Goal: Complete application form

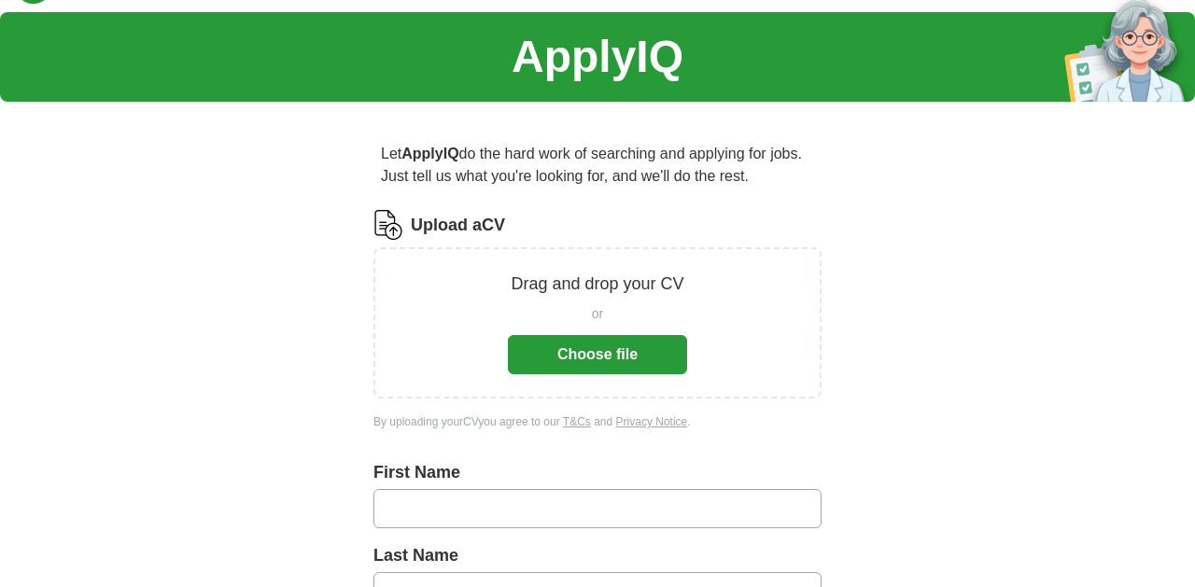
scroll to position [45, 0]
click at [615, 353] on button "Choose file" at bounding box center [597, 354] width 179 height 39
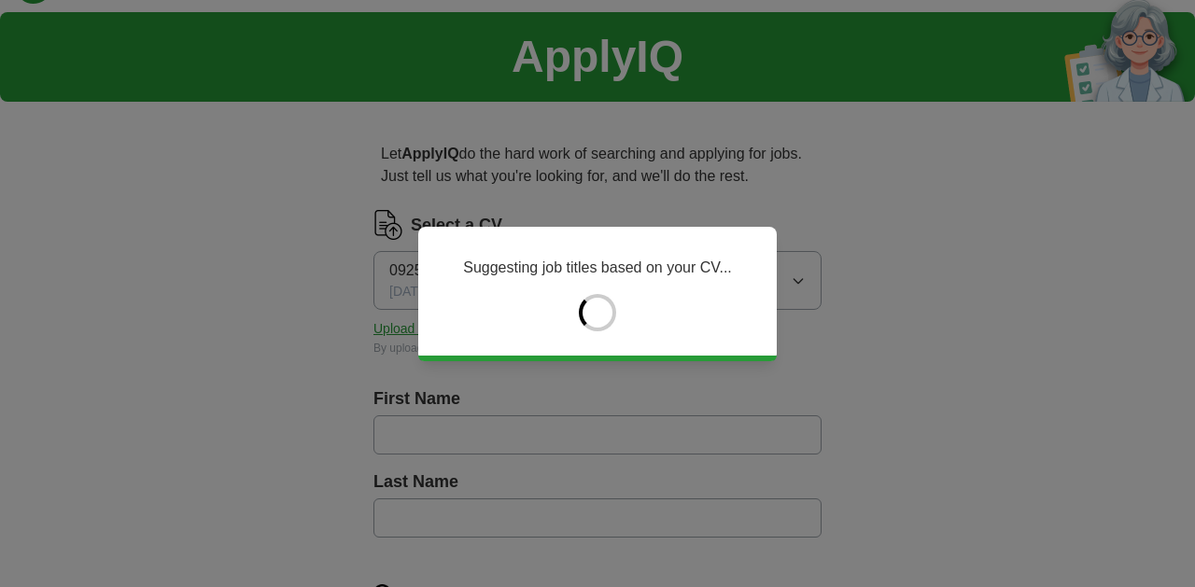
type input "*******"
type input "******"
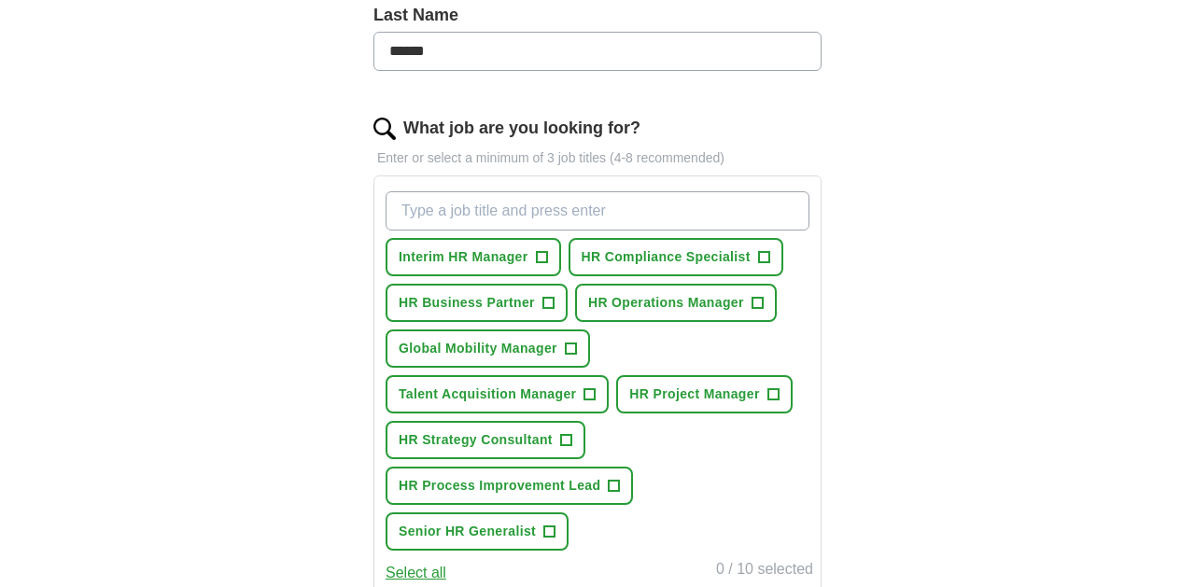
scroll to position [532, 0]
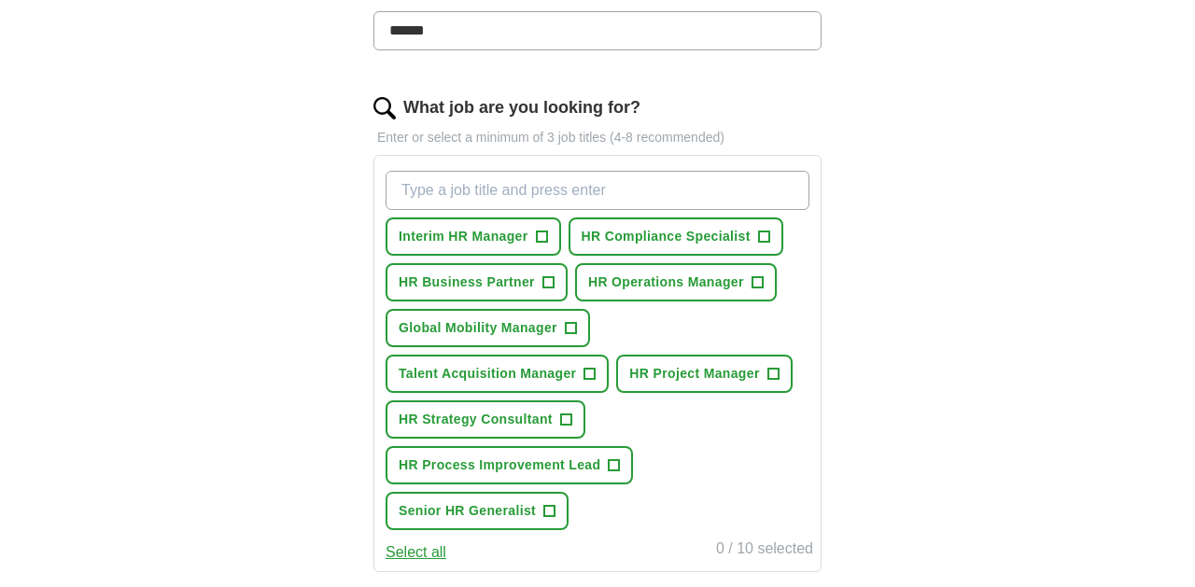
click at [546, 232] on span "+" at bounding box center [541, 237] width 11 height 15
click at [762, 280] on span "+" at bounding box center [757, 282] width 11 height 15
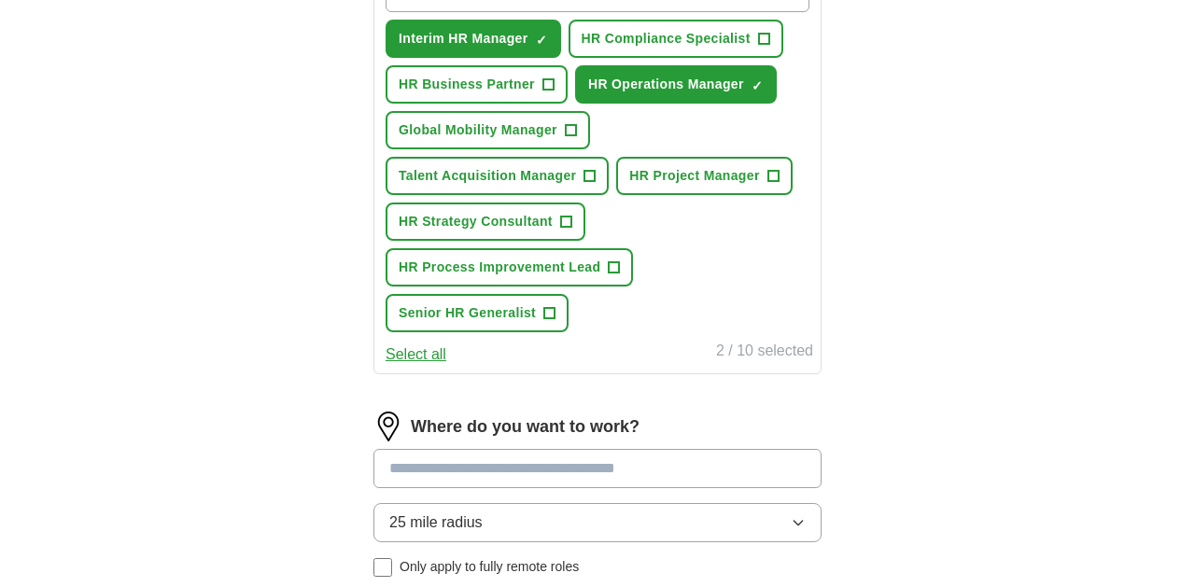
scroll to position [732, 0]
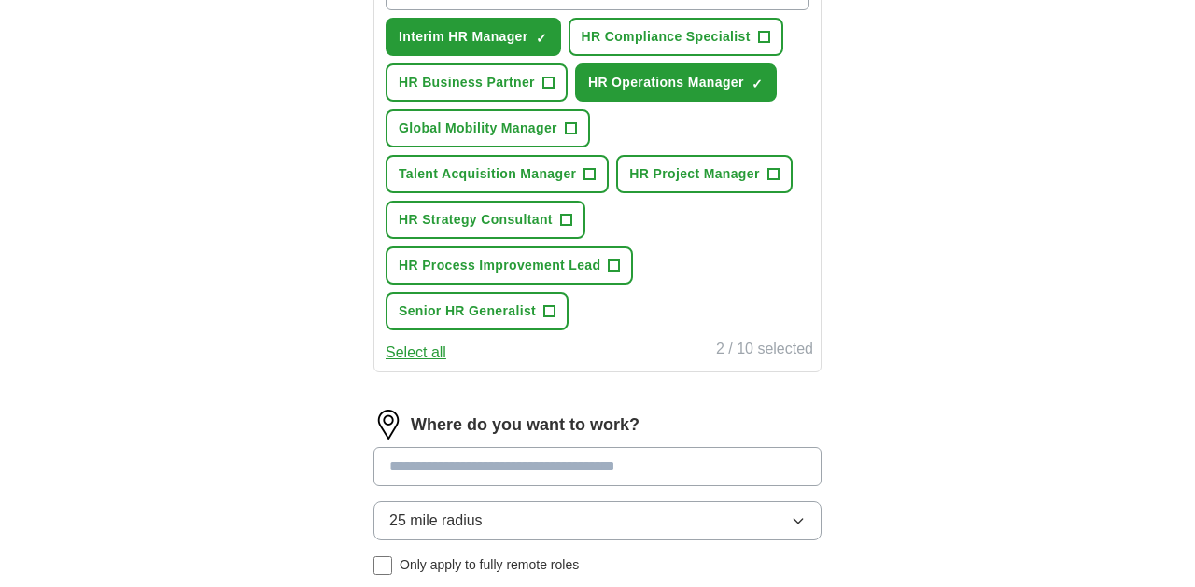
click at [549, 310] on span "+" at bounding box center [549, 311] width 11 height 15
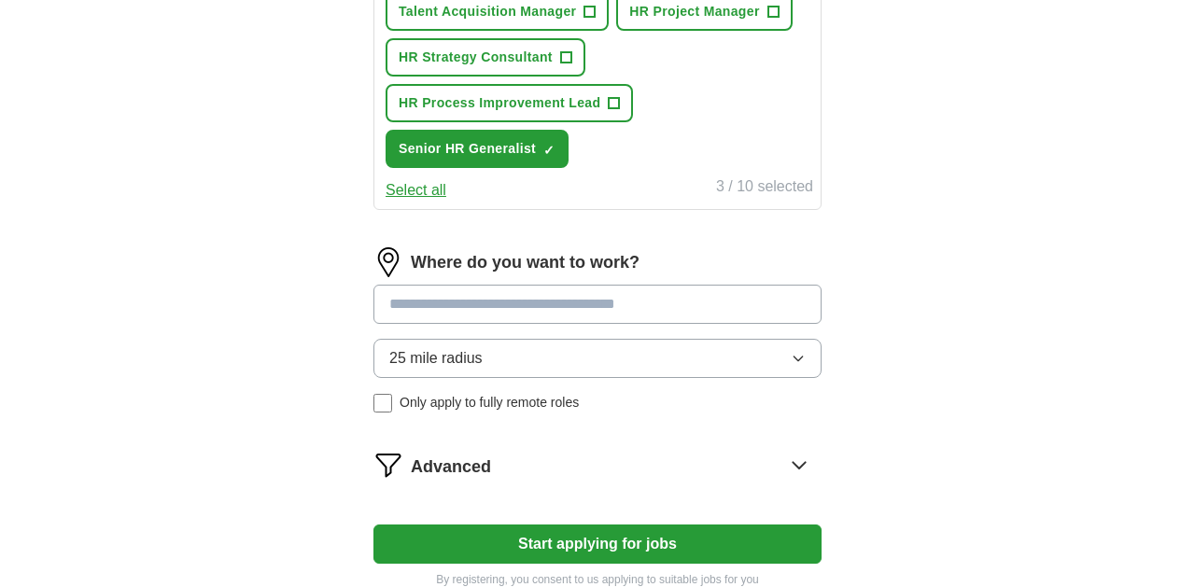
scroll to position [897, 0]
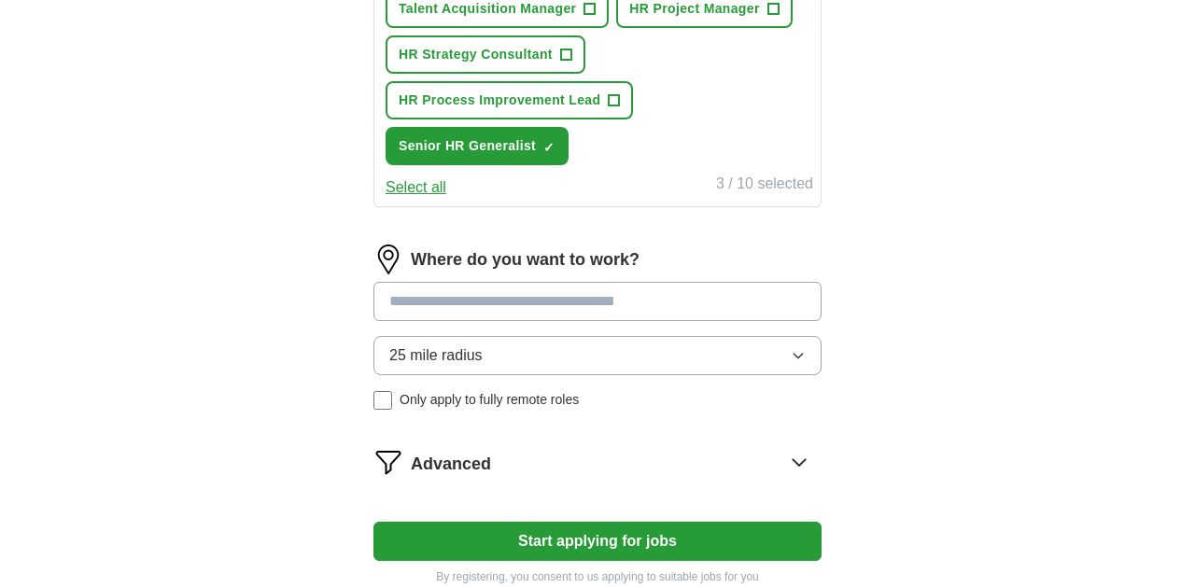
click at [585, 302] on input at bounding box center [597, 301] width 448 height 39
type input "******"
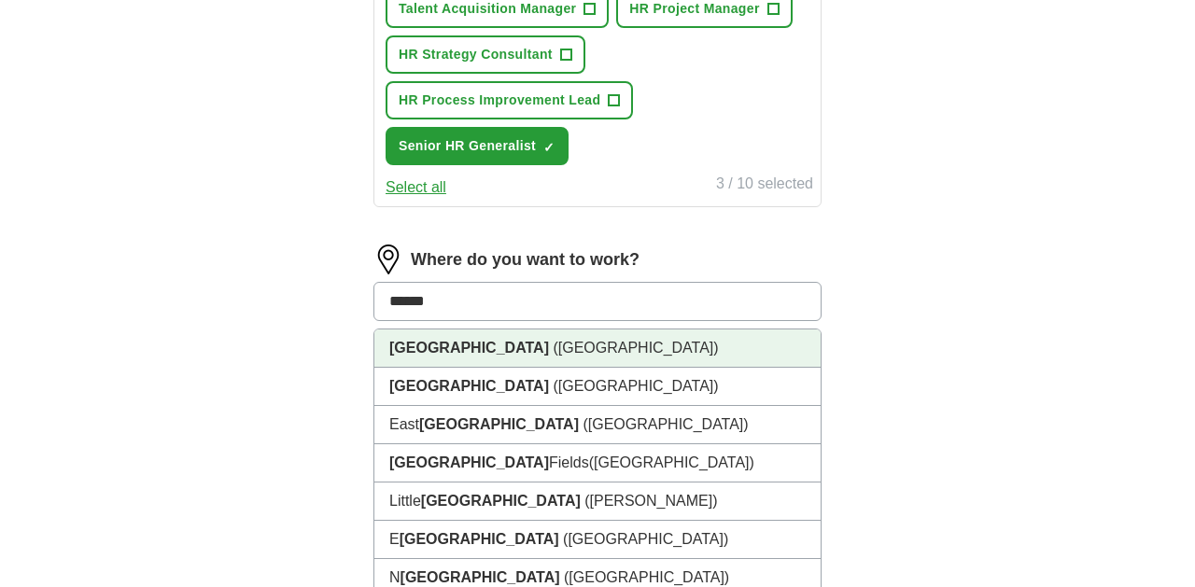
click at [564, 349] on li "[GEOGRAPHIC_DATA] ([GEOGRAPHIC_DATA])" at bounding box center [597, 349] width 446 height 38
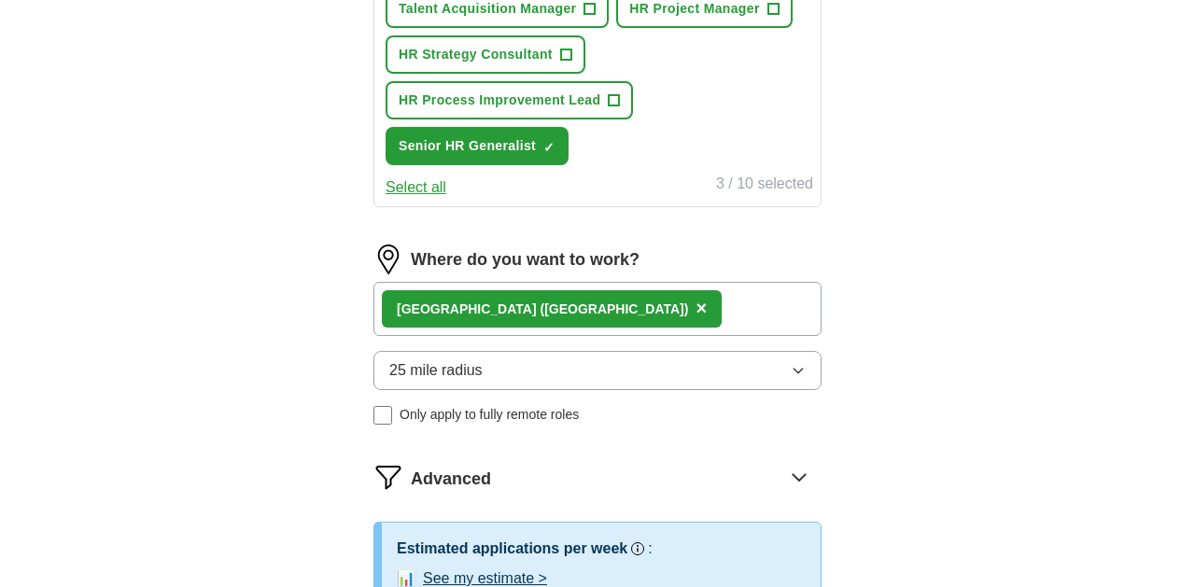
click at [525, 364] on button "25 mile radius" at bounding box center [597, 370] width 448 height 39
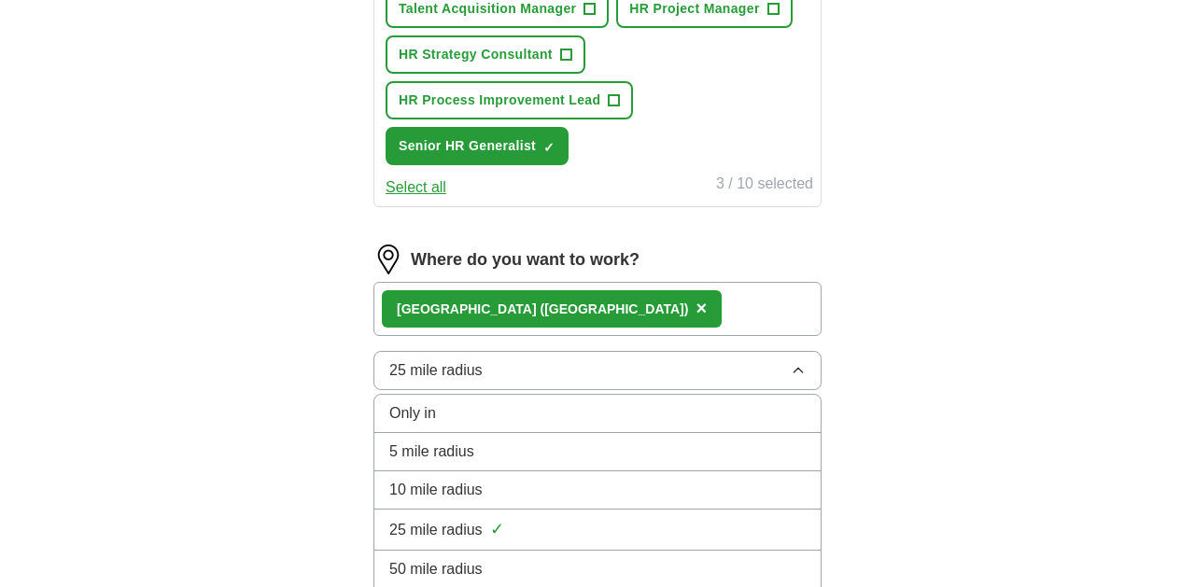
click at [507, 449] on div "5 mile radius" at bounding box center [597, 452] width 416 height 22
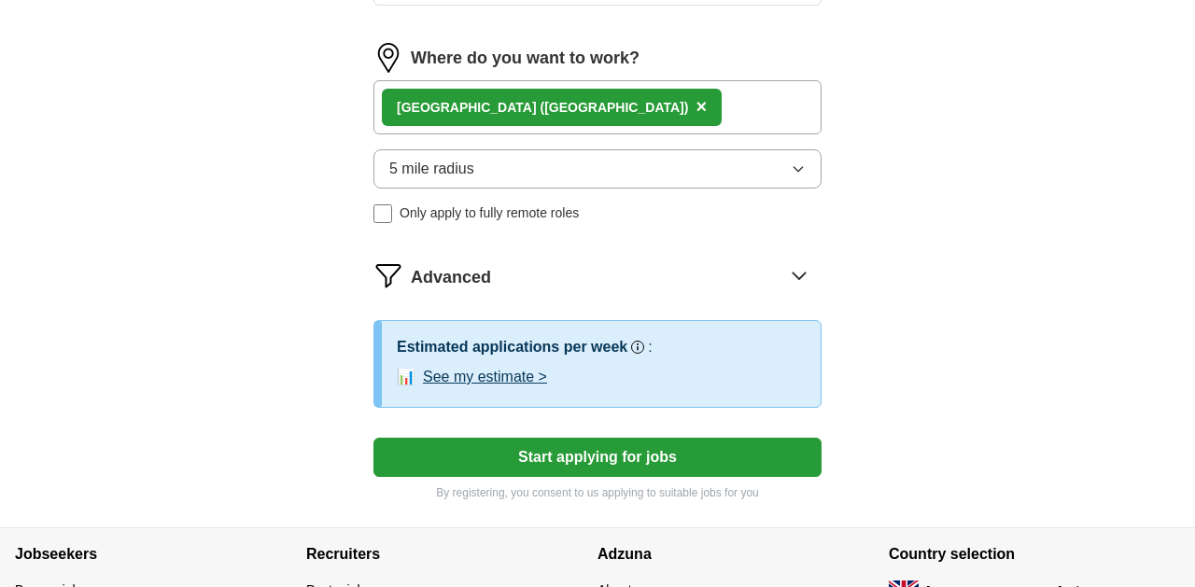
scroll to position [1100, 0]
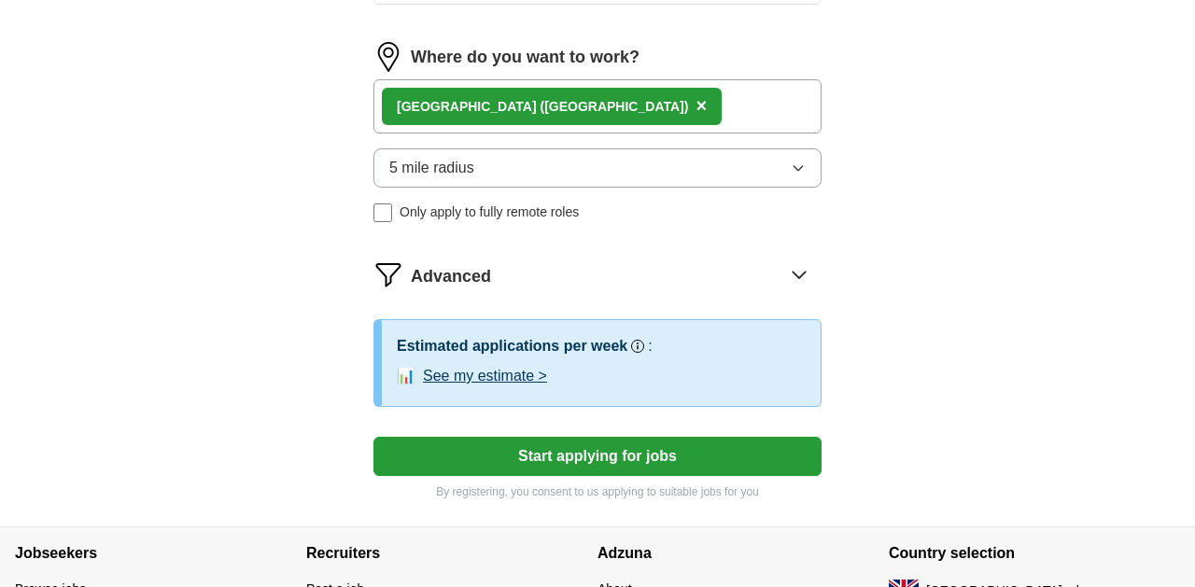
click at [532, 456] on button "Start applying for jobs" at bounding box center [597, 456] width 448 height 39
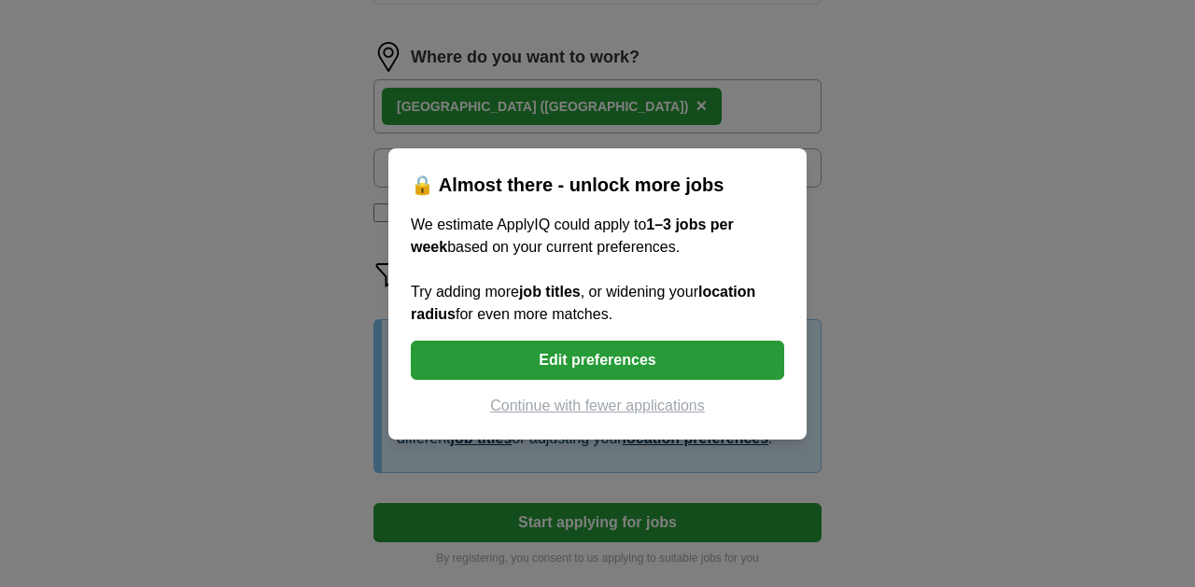
click at [542, 407] on button "Continue with fewer applications" at bounding box center [597, 406] width 373 height 22
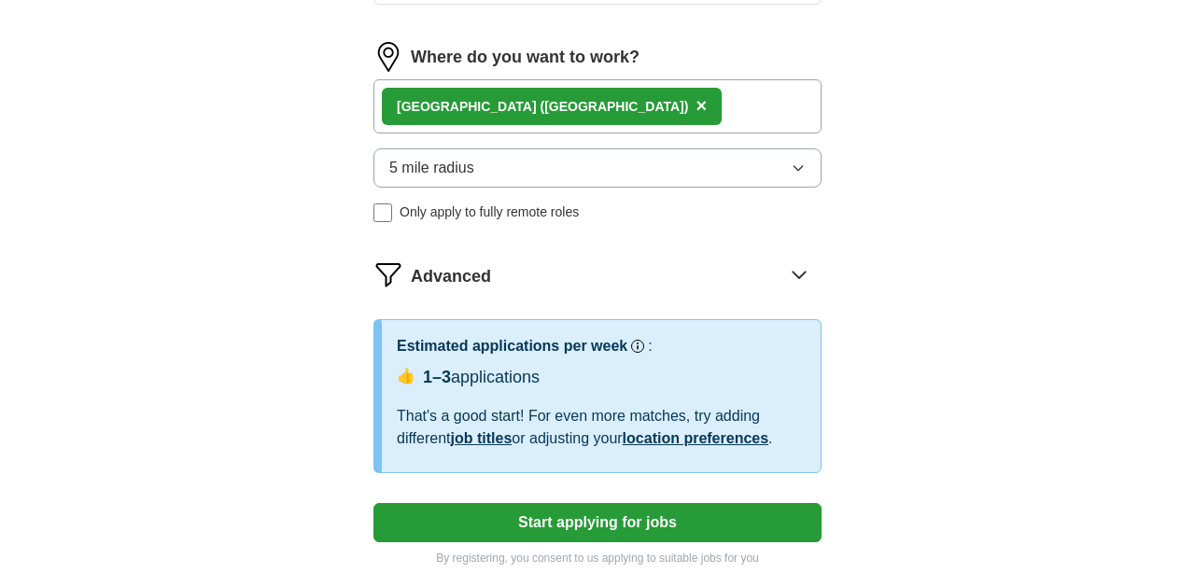
select select "**"
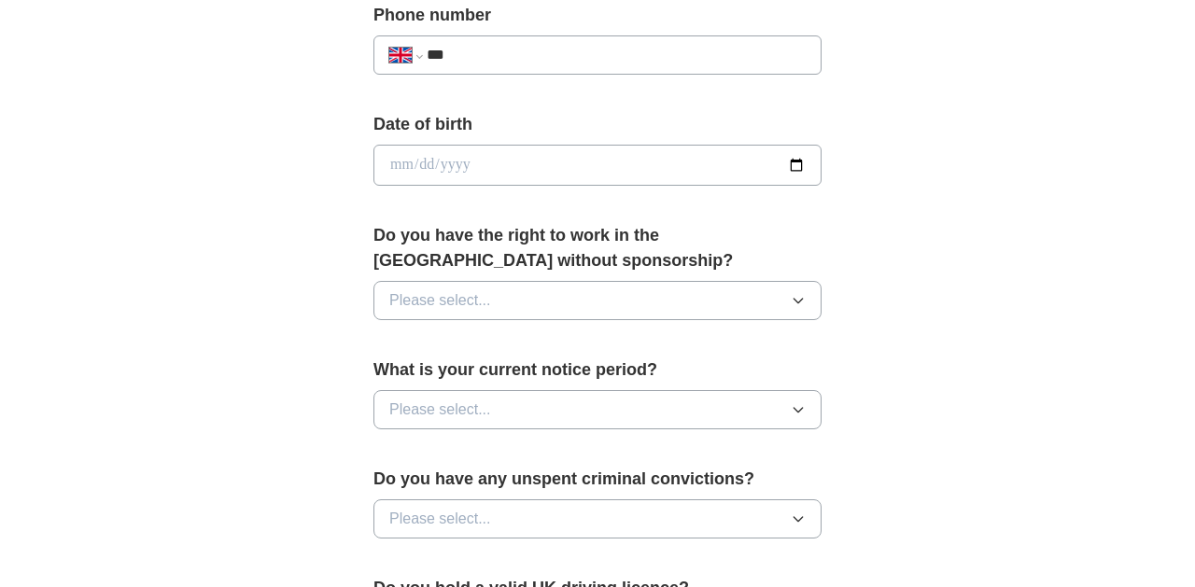
scroll to position [757, 0]
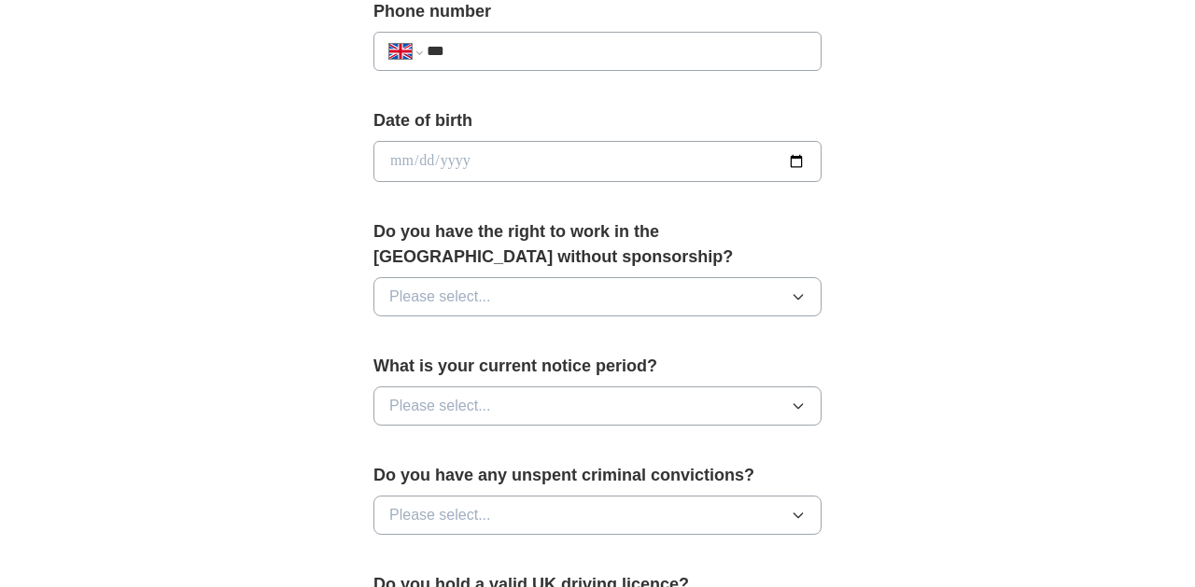
click at [517, 305] on button "Please select..." at bounding box center [597, 296] width 448 height 39
click at [501, 344] on div "Yes" at bounding box center [597, 340] width 416 height 22
click at [512, 401] on button "Please select..." at bounding box center [597, 406] width 448 height 39
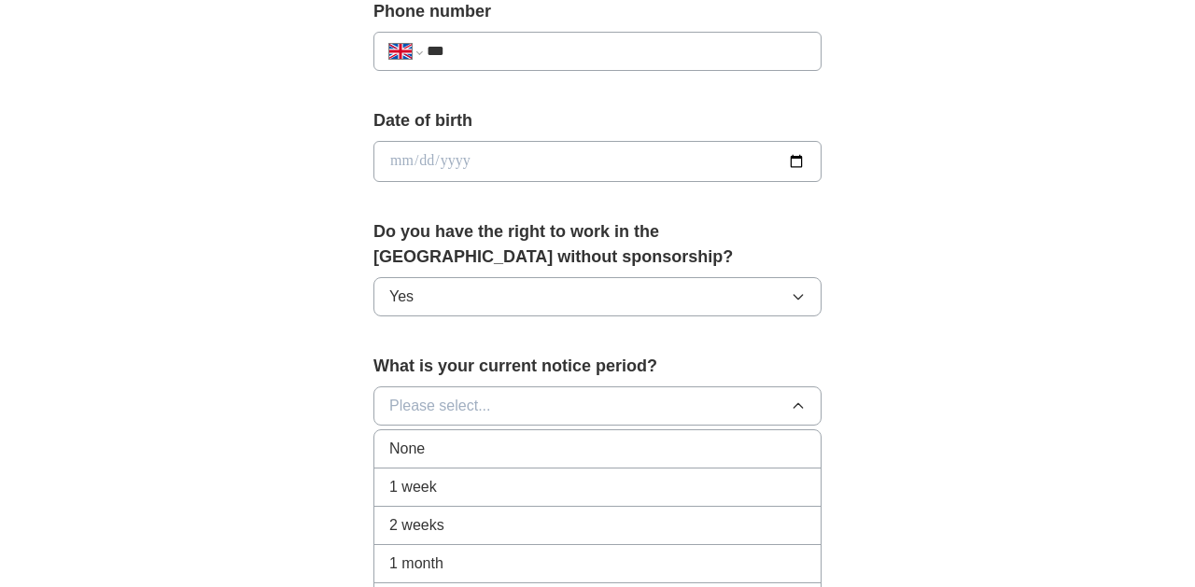
click at [508, 457] on div "None" at bounding box center [597, 449] width 416 height 22
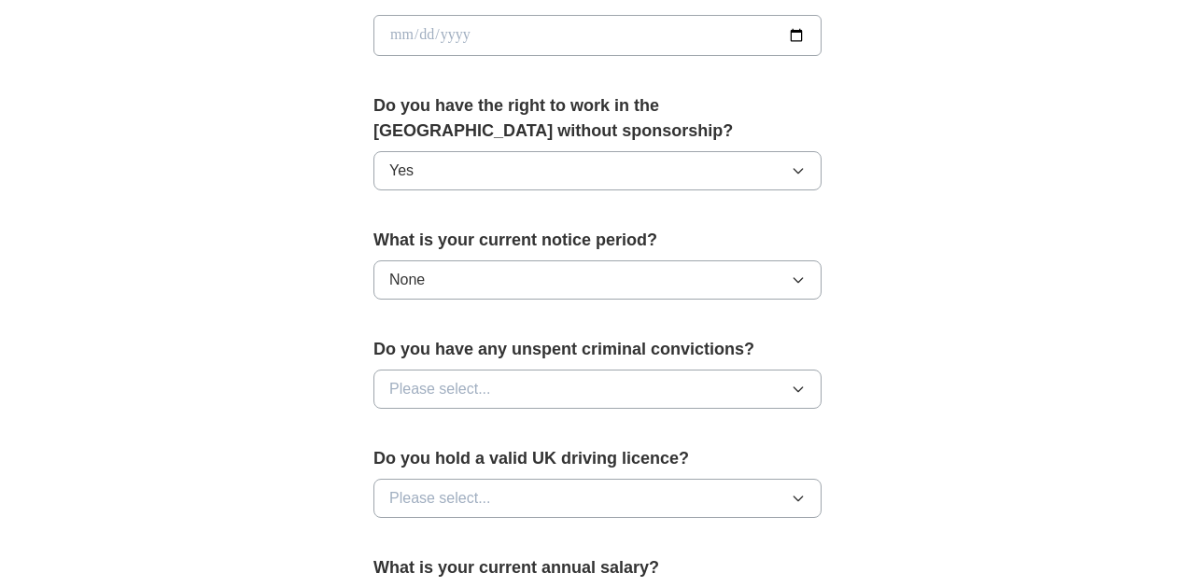
scroll to position [911, 0]
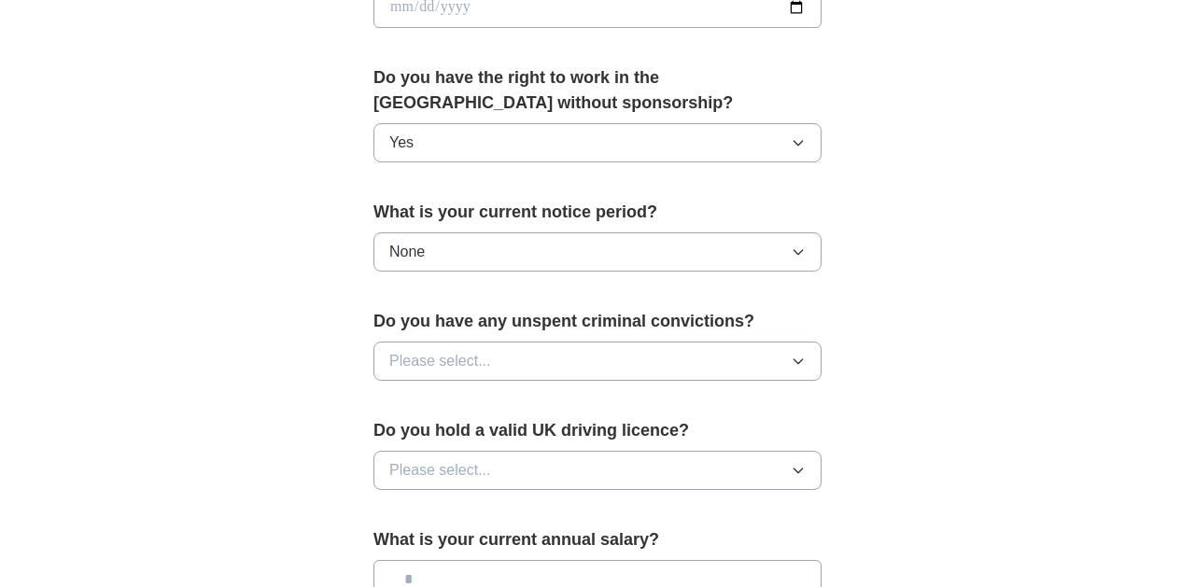
click at [494, 352] on button "Please select..." at bounding box center [597, 361] width 448 height 39
click at [473, 448] on div "No" at bounding box center [597, 442] width 416 height 22
click at [476, 471] on span "Please select..." at bounding box center [440, 470] width 102 height 22
click at [462, 509] on div "Yes" at bounding box center [597, 513] width 416 height 22
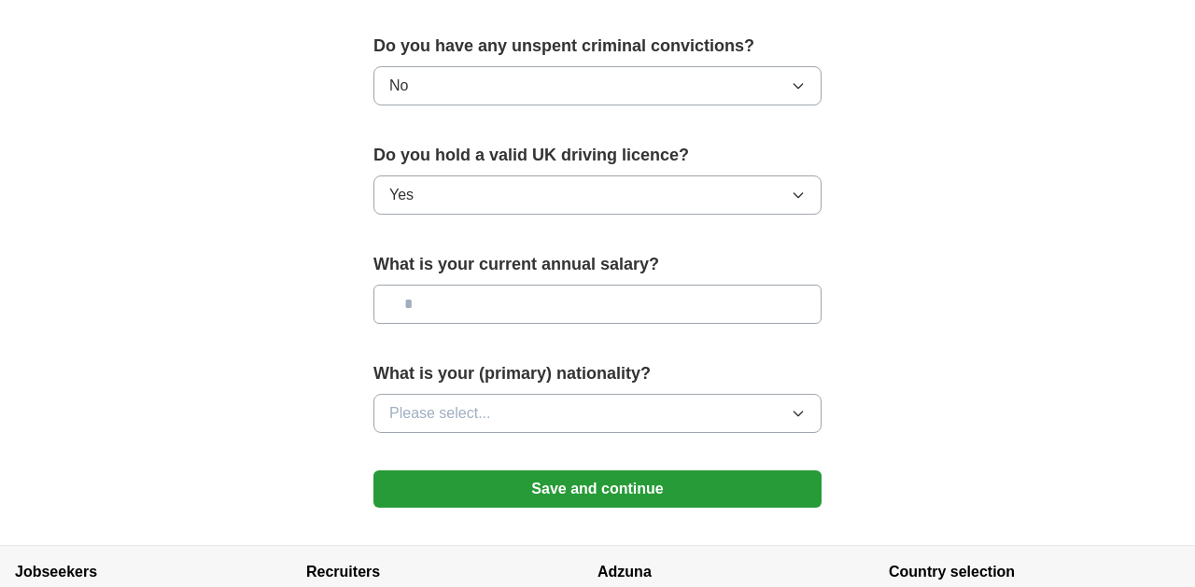
scroll to position [1195, 0]
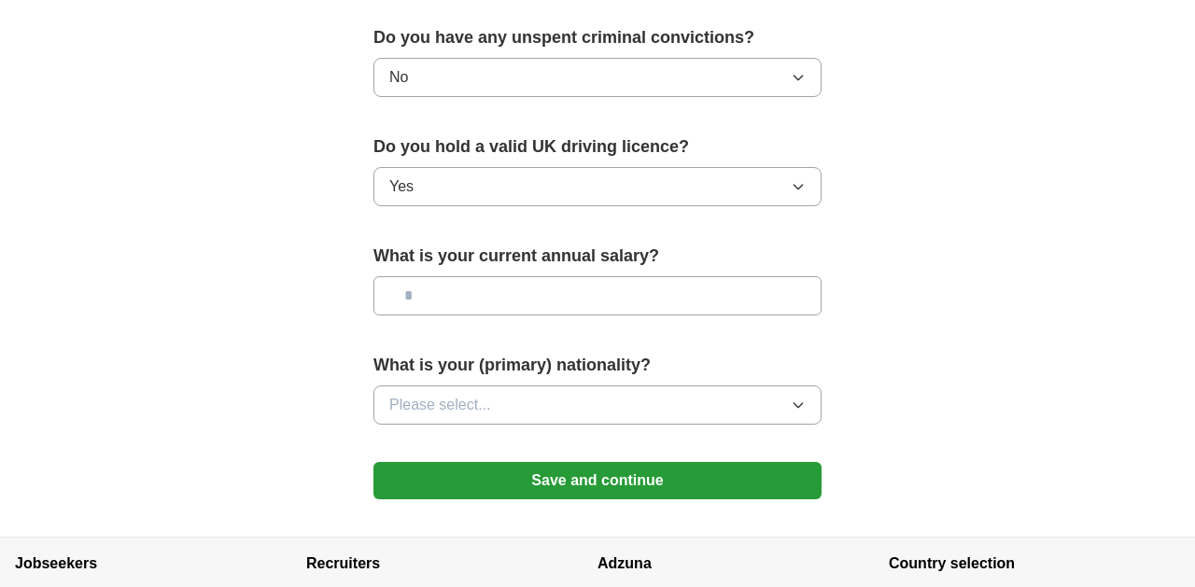
click at [485, 481] on button "Save and continue" at bounding box center [597, 480] width 448 height 37
